Goal: Task Accomplishment & Management: Use online tool/utility

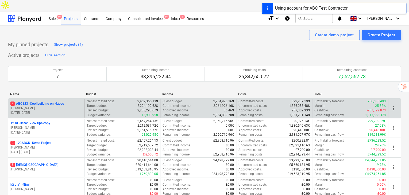
click at [34, 102] on p "4 ABC123 - Cool building on Naboo" at bounding box center [37, 104] width 54 height 5
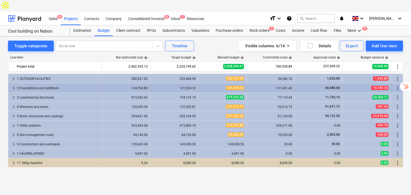
click at [66, 84] on div "2 Foundations and subfloors" at bounding box center [58, 88] width 83 height 9
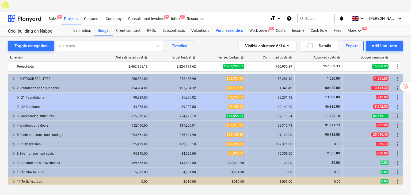
click at [231, 25] on div "Purchase orders" at bounding box center [229, 30] width 34 height 11
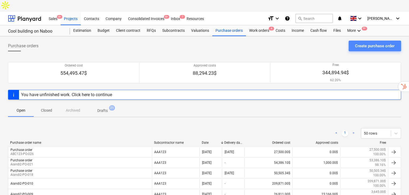
click at [388, 43] on div "Create purchase order" at bounding box center [375, 46] width 40 height 7
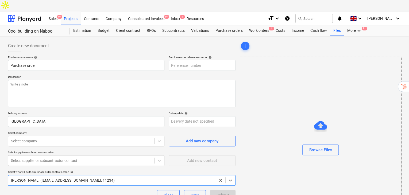
scroll to position [28, 0]
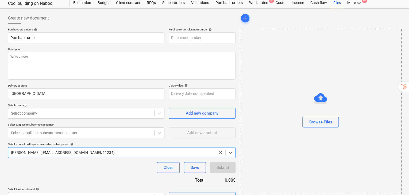
type textarea "x"
type input "ABC123-PO-035"
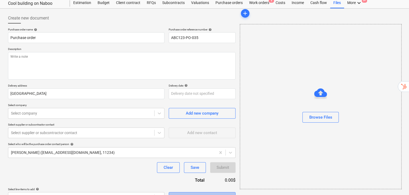
click at [213, 194] on div "Select in bulk" at bounding box center [202, 197] width 24 height 7
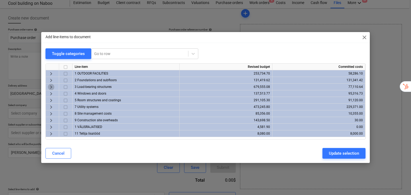
click at [48, 89] on span "keyboard_arrow_right" at bounding box center [51, 87] width 6 height 6
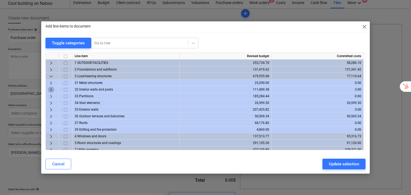
click at [52, 88] on span "keyboard_arrow_right" at bounding box center [51, 90] width 6 height 6
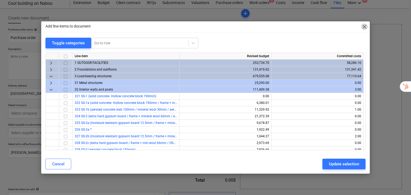
click at [366, 29] on span "close" at bounding box center [364, 27] width 6 height 6
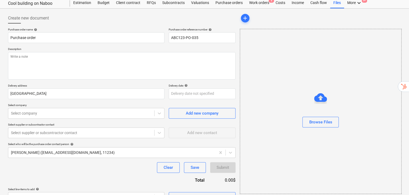
scroll to position [0, 0]
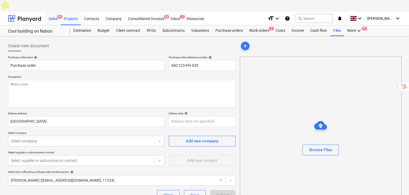
click at [51, 12] on div "Sales 9+" at bounding box center [52, 19] width 15 height 14
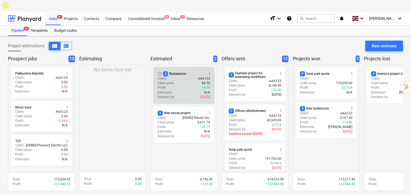
click at [198, 71] on div "radio_button_unchecked 3 Restaraunts more_vert" at bounding box center [184, 73] width 52 height 5
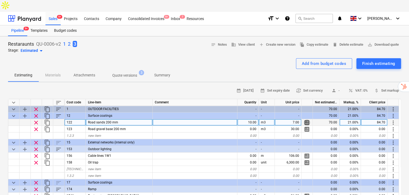
click at [308, 120] on span "calculate" at bounding box center [307, 123] width 6 height 6
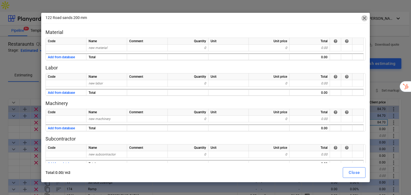
click at [363, 18] on span "close" at bounding box center [364, 18] width 6 height 6
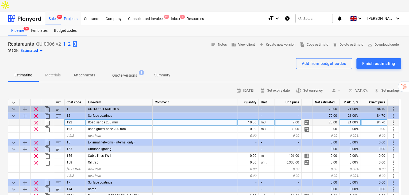
click at [72, 12] on div "Projects" at bounding box center [71, 19] width 20 height 14
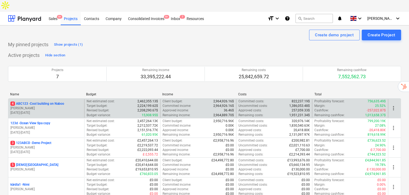
click at [108, 108] on p "Revised budget :" at bounding box center [98, 110] width 23 height 5
click at [55, 102] on p "4 ABC123 - Cool building on Naboo" at bounding box center [37, 104] width 54 height 5
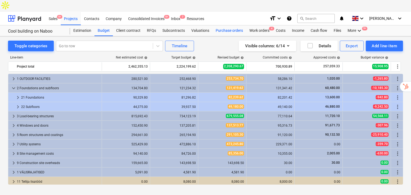
click at [228, 25] on div "Purchase orders" at bounding box center [229, 30] width 34 height 11
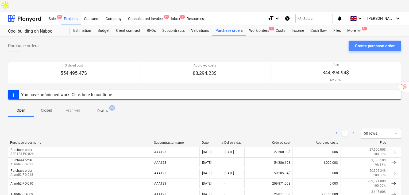
click at [370, 43] on div "Create purchase order" at bounding box center [375, 46] width 40 height 7
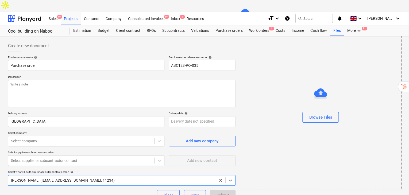
scroll to position [28, 0]
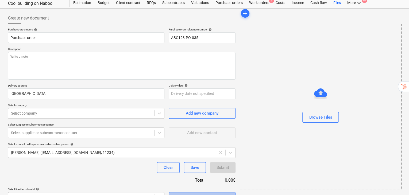
click at [176, 194] on span "Select in bulk" at bounding box center [201, 197] width 53 height 7
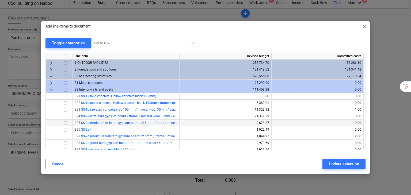
click at [64, 124] on input "checkbox" at bounding box center [65, 123] width 6 height 6
click at [323, 162] on button "Update selection" at bounding box center [343, 164] width 43 height 11
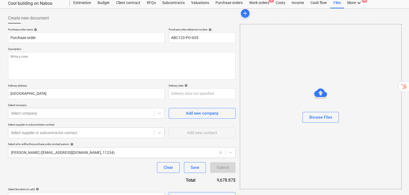
scroll to position [78, 0]
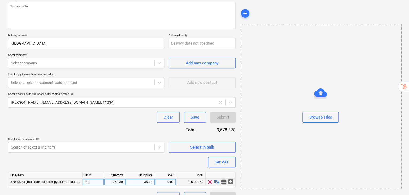
click at [225, 179] on span "storage" at bounding box center [224, 182] width 6 height 6
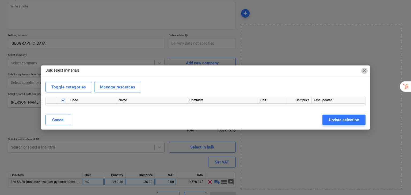
click at [364, 71] on span "close" at bounding box center [364, 71] width 6 height 6
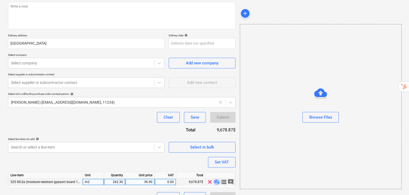
click at [216, 179] on span "playlist_add" at bounding box center [217, 182] width 6 height 6
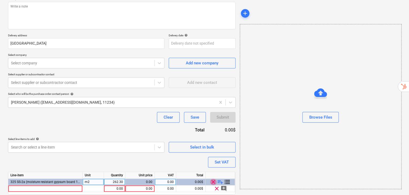
click at [216, 179] on span "clear" at bounding box center [213, 182] width 6 height 6
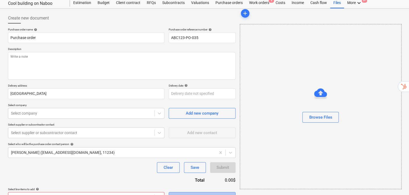
click at [217, 194] on span "Select in bulk" at bounding box center [201, 197] width 53 height 7
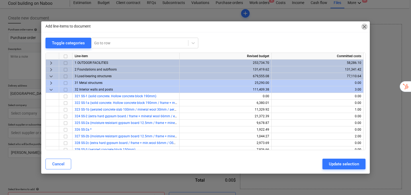
click at [363, 26] on span "close" at bounding box center [364, 27] width 6 height 6
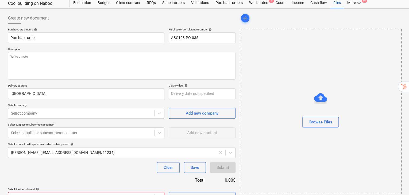
scroll to position [0, 0]
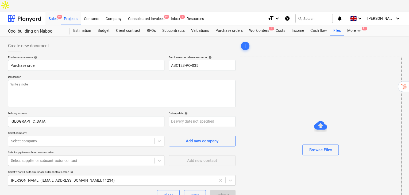
click at [52, 12] on div "Sales 9+" at bounding box center [52, 19] width 15 height 14
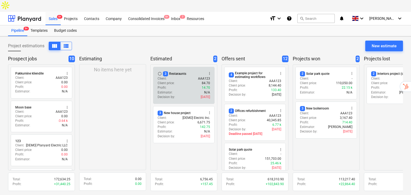
click at [178, 76] on div "Client : AAA123" at bounding box center [184, 78] width 52 height 5
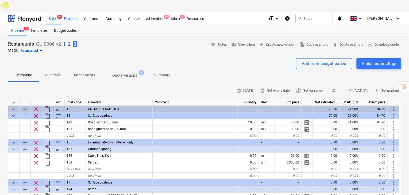
click at [72, 12] on div "Projects" at bounding box center [71, 19] width 20 height 14
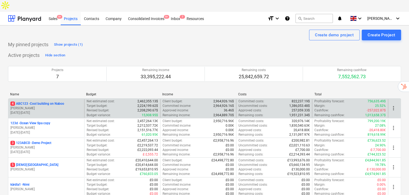
click at [68, 106] on p "[PERSON_NAME]" at bounding box center [46, 108] width 72 height 5
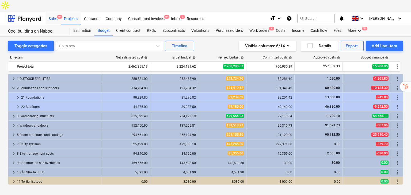
click at [60, 12] on div "Sales 9+" at bounding box center [52, 19] width 15 height 14
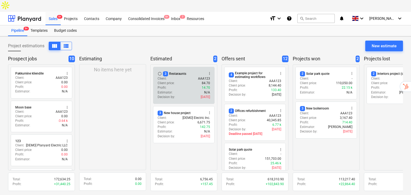
click at [175, 76] on div "Client : AAA123" at bounding box center [184, 78] width 52 height 5
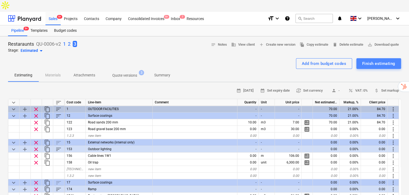
click at [386, 58] on button "Finish estimating" at bounding box center [379, 63] width 45 height 11
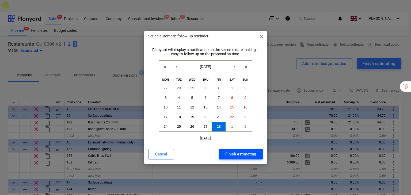
click at [247, 152] on div "Finish estimating" at bounding box center [240, 154] width 31 height 7
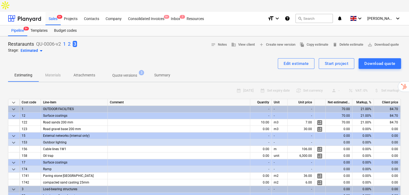
click at [338, 69] on div "Estimating Materials Attachments Quote versions 3 Summary" at bounding box center [204, 75] width 393 height 13
click at [55, 12] on div "Sales 9+" at bounding box center [52, 19] width 15 height 14
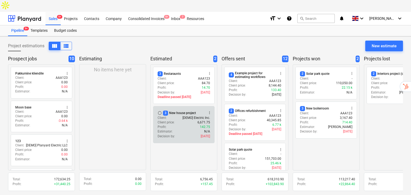
click at [187, 111] on div "3 New house project" at bounding box center [179, 113] width 33 height 5
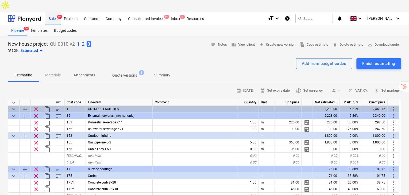
click at [53, 12] on div "Sales 9+" at bounding box center [52, 19] width 15 height 14
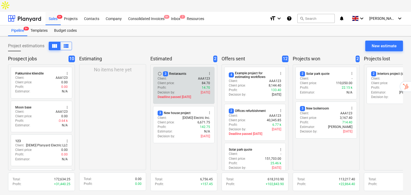
click at [190, 71] on div "radio_button_unchecked 3 Restaraunts more_vert" at bounding box center [184, 73] width 52 height 5
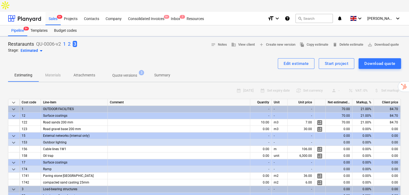
type textarea "x"
click at [52, 12] on div "Sales 9+" at bounding box center [52, 19] width 15 height 14
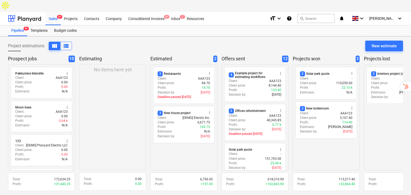
click at [143, 70] on div "No items here yet" at bounding box center [112, 117] width 67 height 106
drag, startPoint x: 43, startPoint y: 54, endPoint x: 166, endPoint y: 36, distance: 124.9
click at [166, 36] on div "Project estimations view_column view_list New estimate Prospect jobs 10 radio_b…" at bounding box center [205, 121] width 411 height 171
click at [166, 41] on div "Project estimations view_column view_list New estimate" at bounding box center [205, 48] width 395 height 15
